Goal: Information Seeking & Learning: Learn about a topic

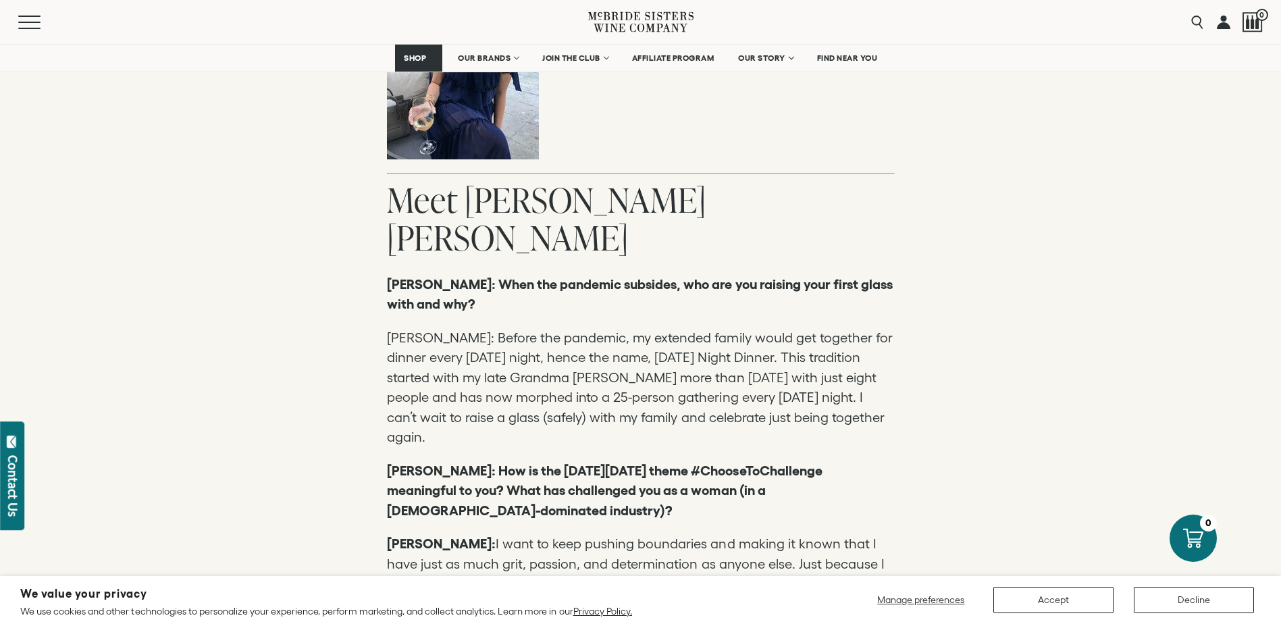
scroll to position [1553, 0]
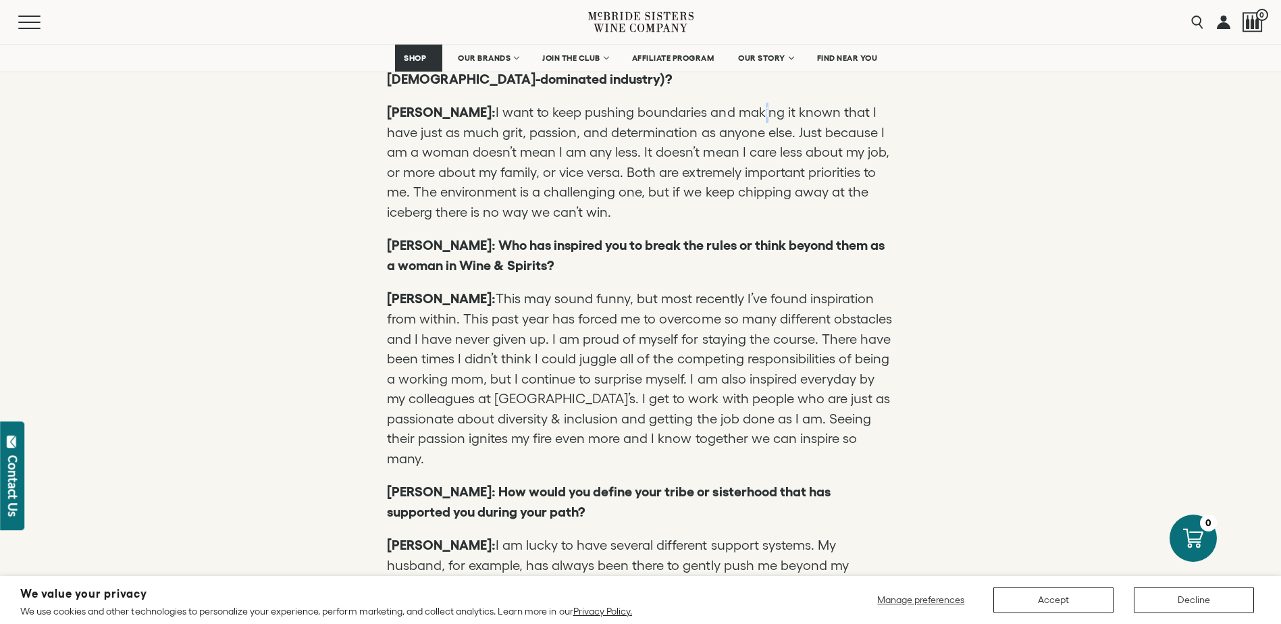
scroll to position [2094, 0]
